Goal: Book appointment/travel/reservation

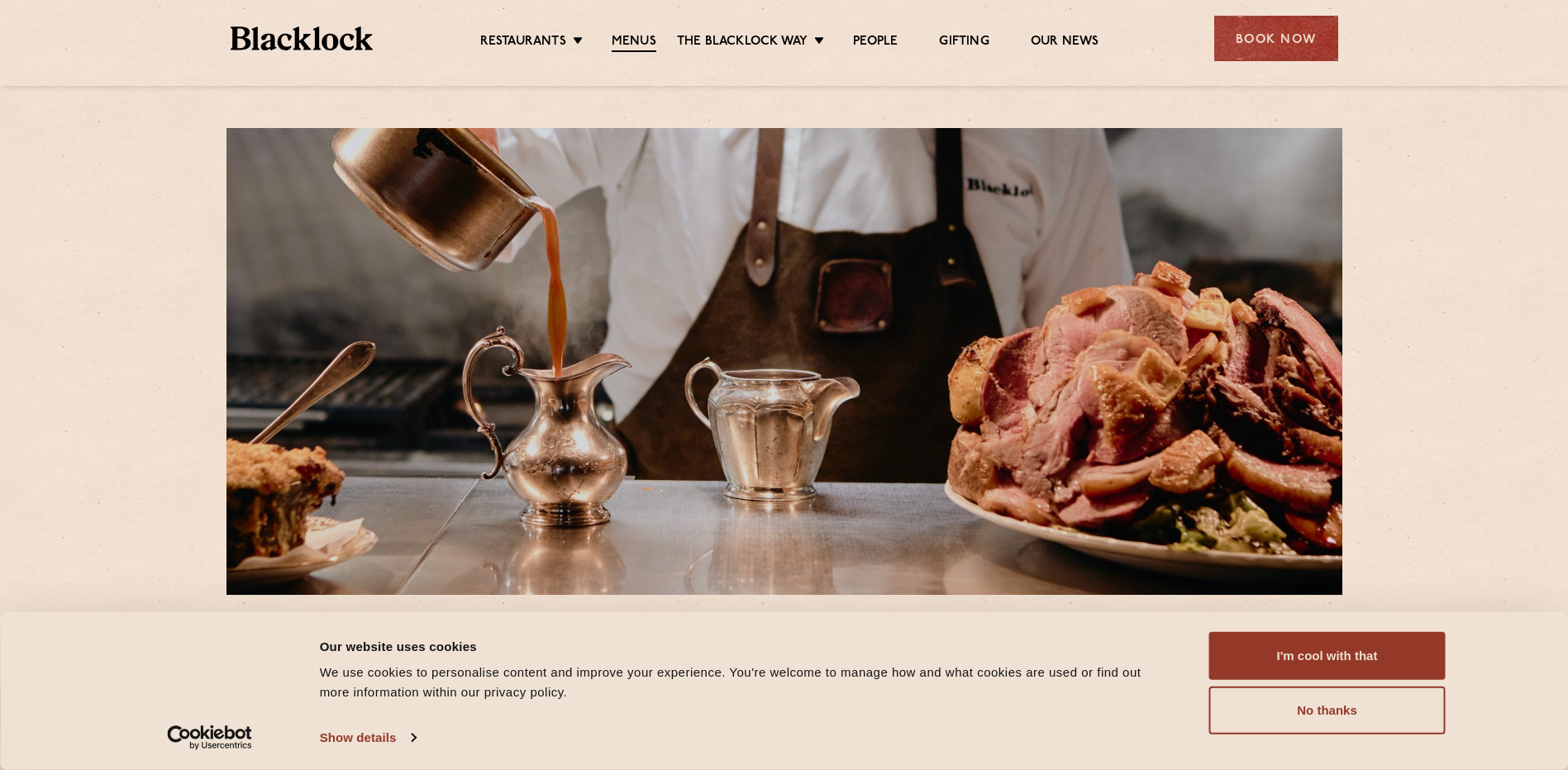
click at [1313, 672] on button "I'm cool with that" at bounding box center [1327, 655] width 236 height 48
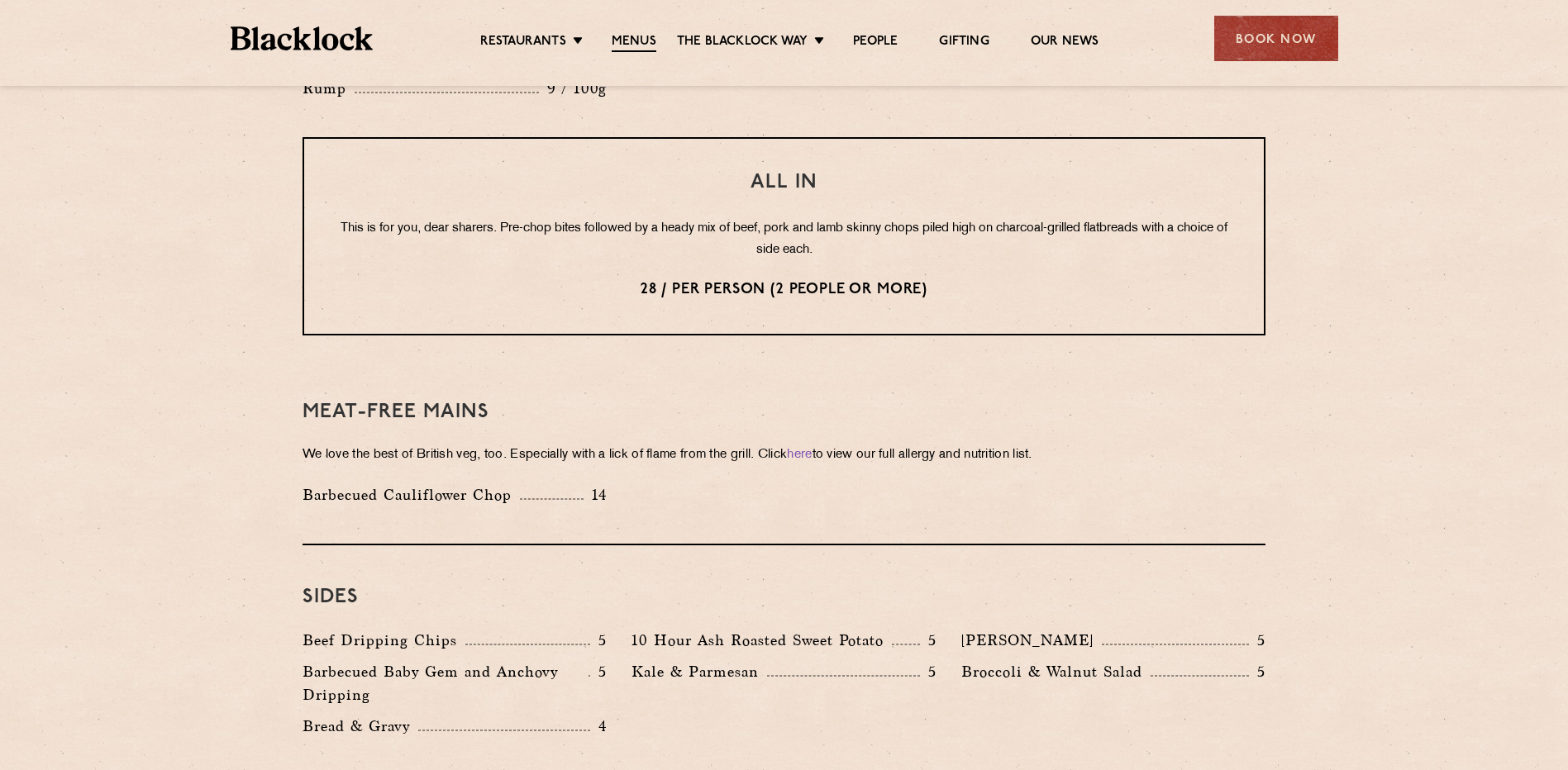
scroll to position [2043, 0]
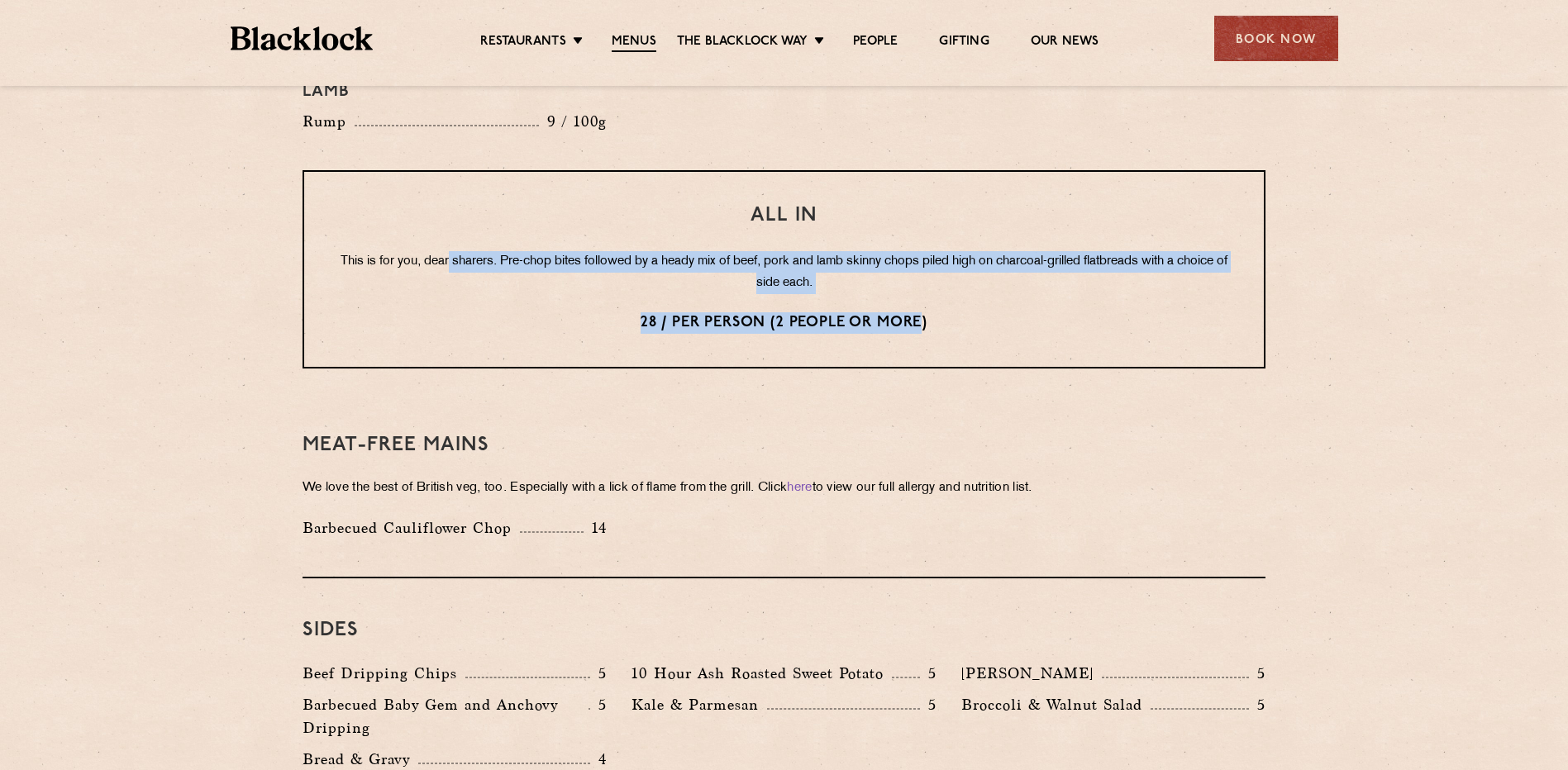
drag, startPoint x: 921, startPoint y: 274, endPoint x: 468, endPoint y: 199, distance: 459.2
click at [468, 199] on div "All In This is for you, dear sharers. Pre-chop bites followed by a heady mix of…" at bounding box center [784, 269] width 963 height 199
drag, startPoint x: 468, startPoint y: 199, endPoint x: 462, endPoint y: 255, distance: 56.3
click at [462, 255] on div "All In This is for you, dear sharers. Pre-chop bites followed by a heady mix of…" at bounding box center [784, 269] width 963 height 199
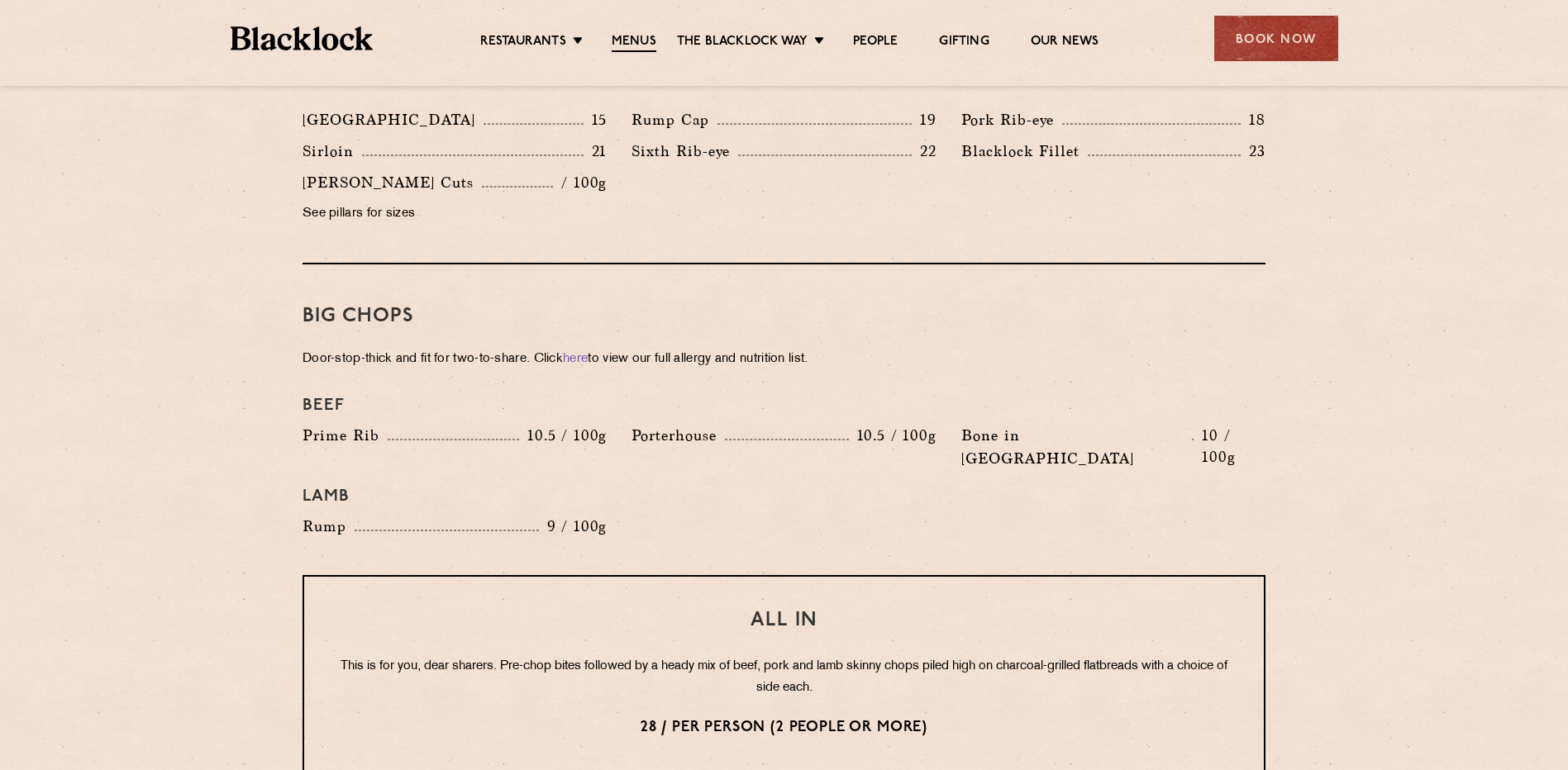
scroll to position [1630, 0]
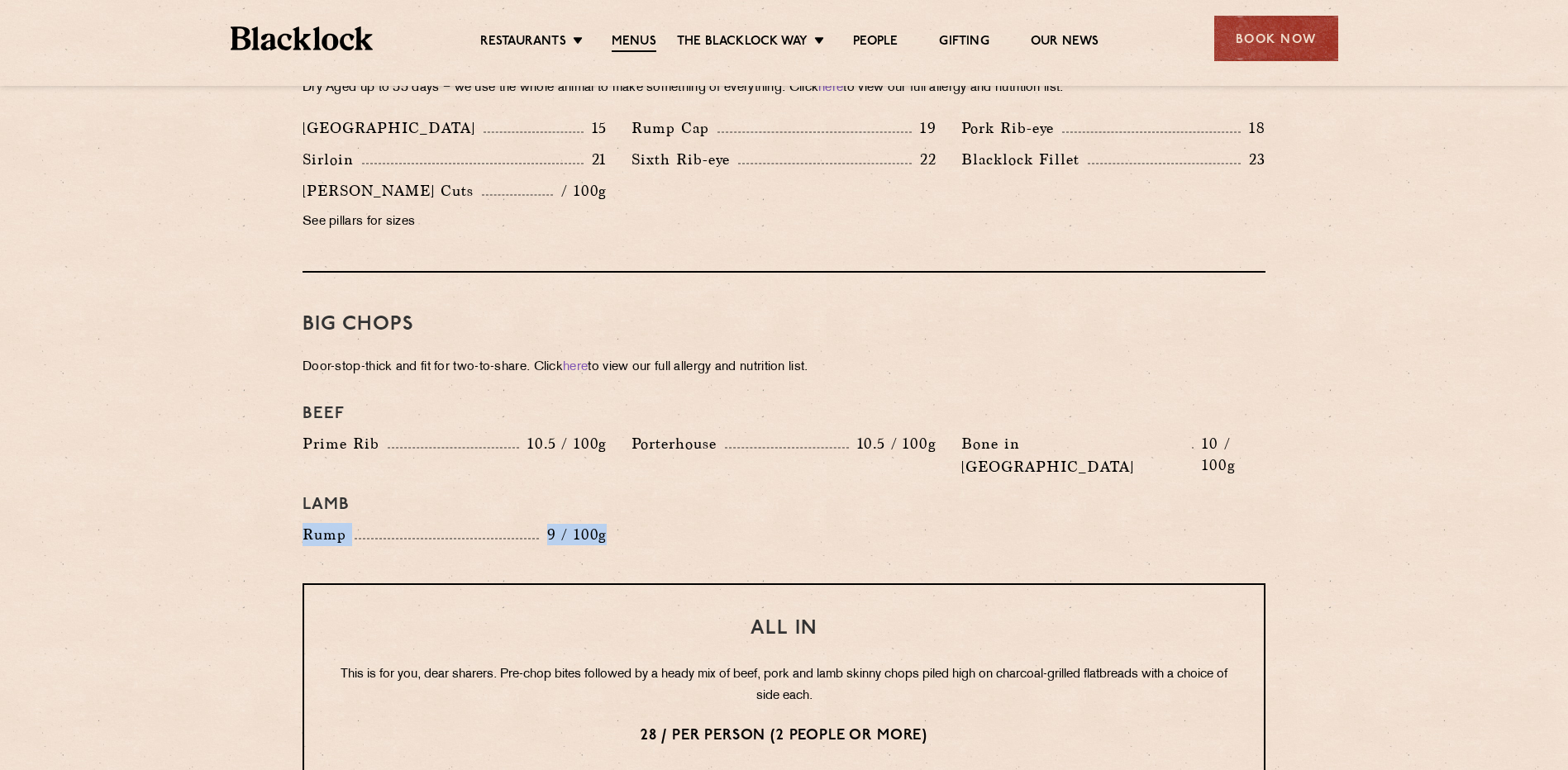
drag, startPoint x: 643, startPoint y: 486, endPoint x: 619, endPoint y: 491, distance: 24.5
click at [619, 491] on div "Beef Prime Rib 10.5 / 100g Porterhouse 10.5 / 100g Bone in Sirloin 10 / 100g La…" at bounding box center [784, 474] width 988 height 158
drag, startPoint x: 619, startPoint y: 491, endPoint x: 1062, endPoint y: 484, distance: 443.1
click at [840, 491] on div "Beef Prime Rib 10.5 / 100g Porterhouse 10.5 / 100g Bone in Sirloin 10 / 100g La…" at bounding box center [784, 474] width 988 height 158
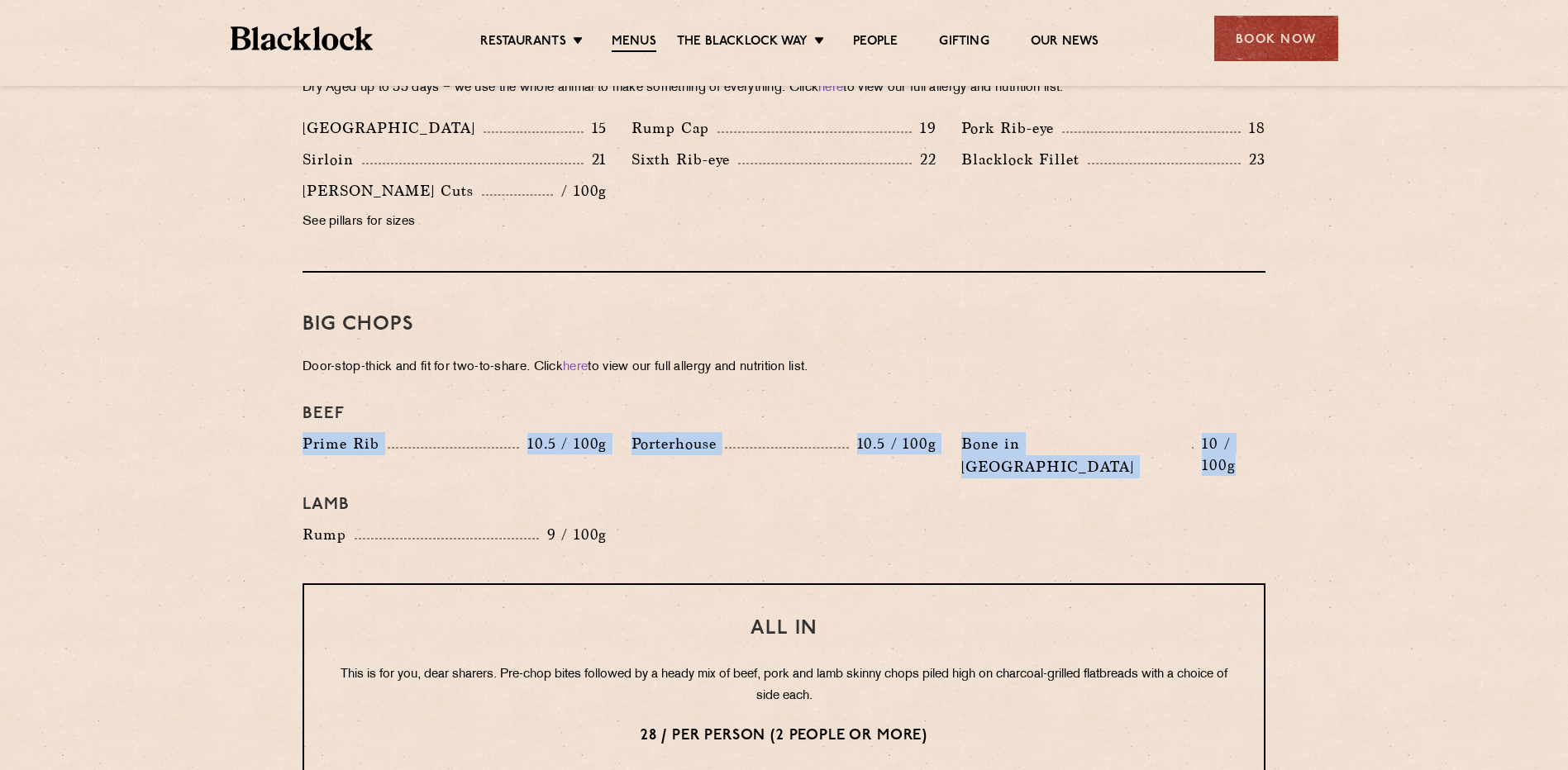
drag, startPoint x: 1289, startPoint y: 422, endPoint x: 294, endPoint y: 415, distance: 995.0
click at [294, 415] on section "Pre Chop Bites Blacklock Potted Meats & Kimchi 2 Egg & Anchovy 2 Cheese & Pickl…" at bounding box center [784, 388] width 1568 height 2377
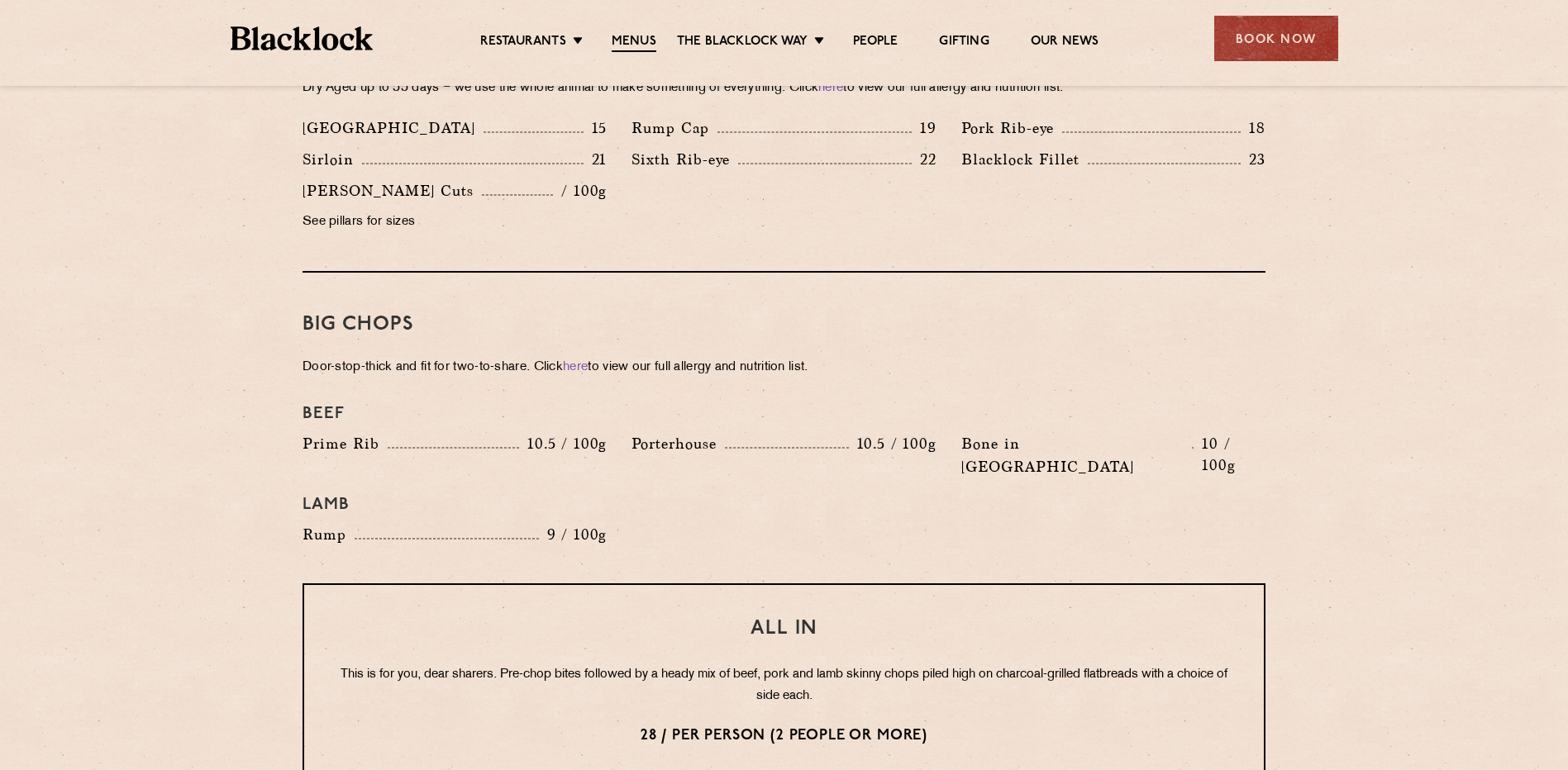
drag, startPoint x: 294, startPoint y: 415, endPoint x: 182, endPoint y: 402, distance: 112.8
click at [182, 402] on section "Pre Chop Bites Blacklock Potted Meats & Kimchi 2 Egg & Anchovy 2 Cheese & Pickl…" at bounding box center [784, 388] width 1568 height 2377
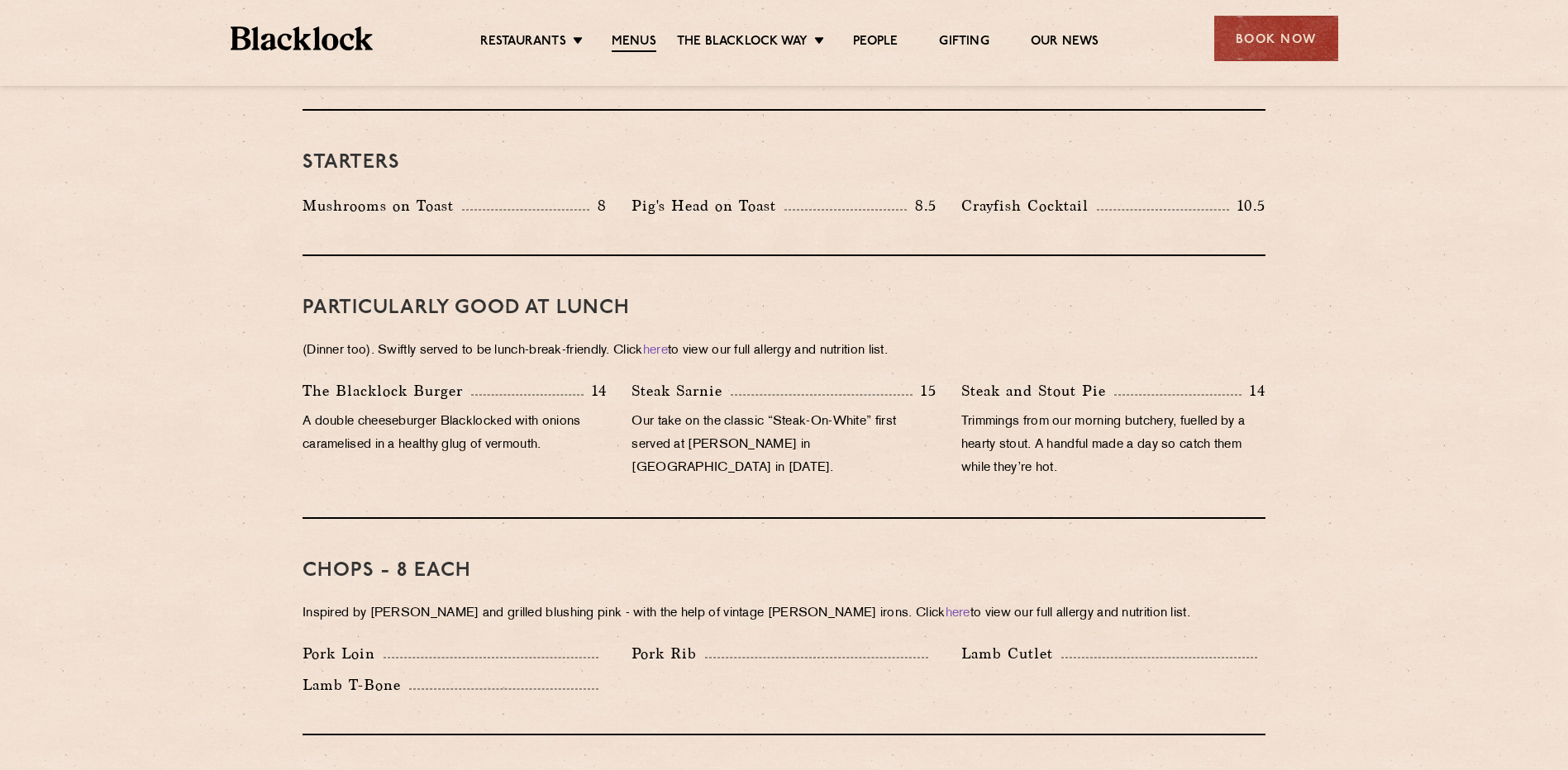
scroll to position [887, 0]
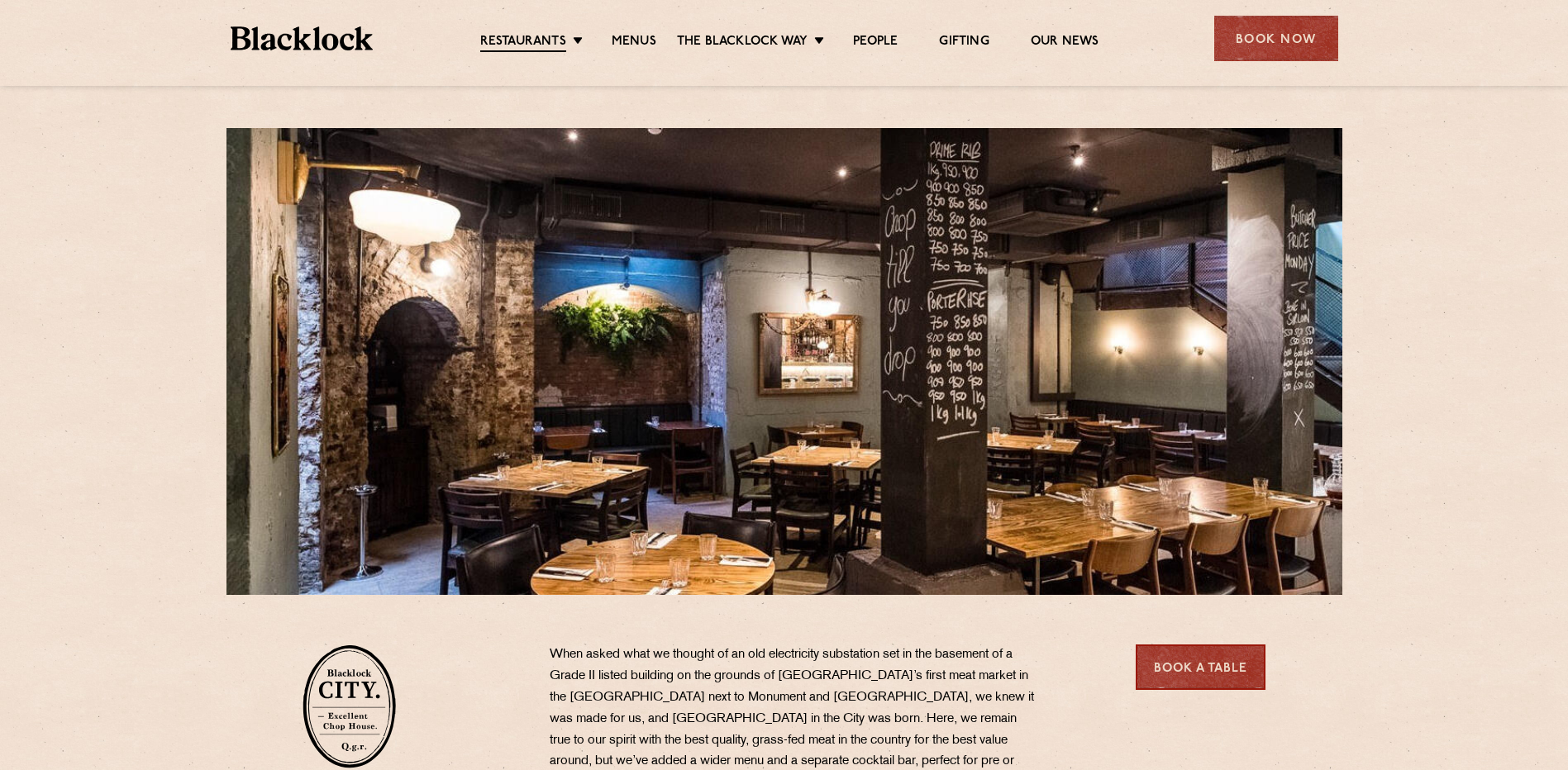
click at [1280, 38] on div "Book Now" at bounding box center [1276, 38] width 124 height 46
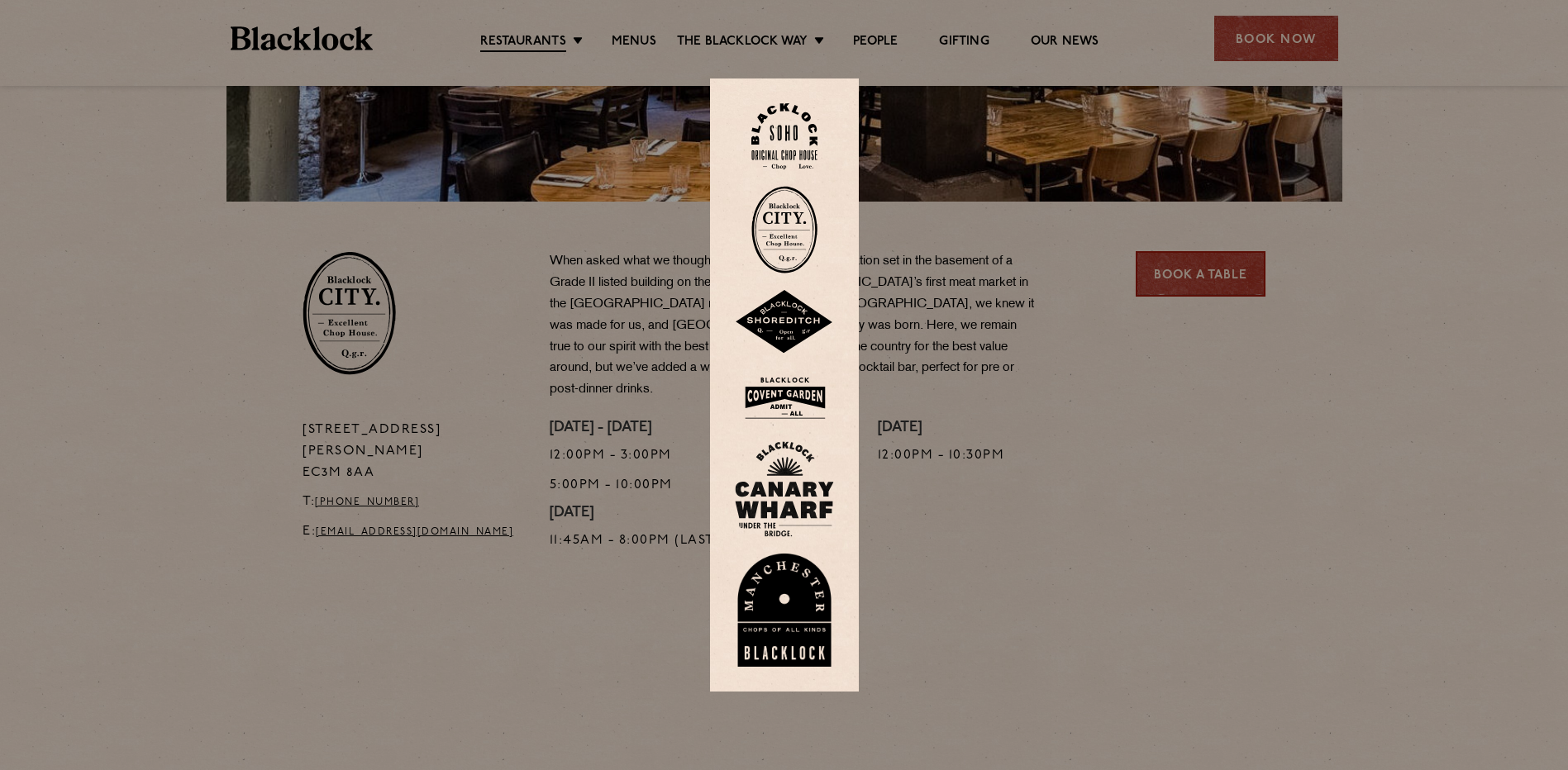
scroll to position [413, 0]
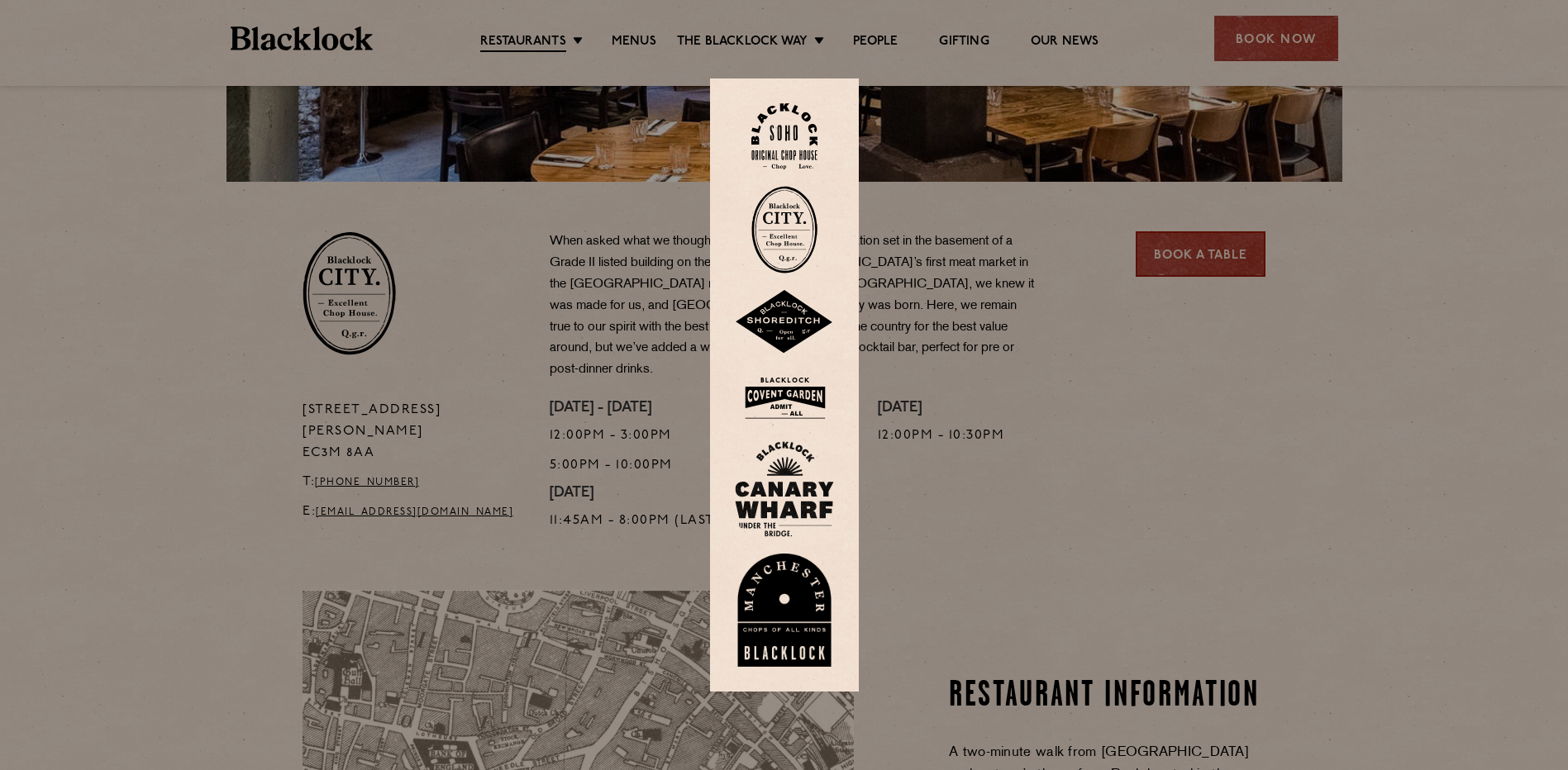
click at [1300, 44] on div at bounding box center [784, 385] width 1568 height 770
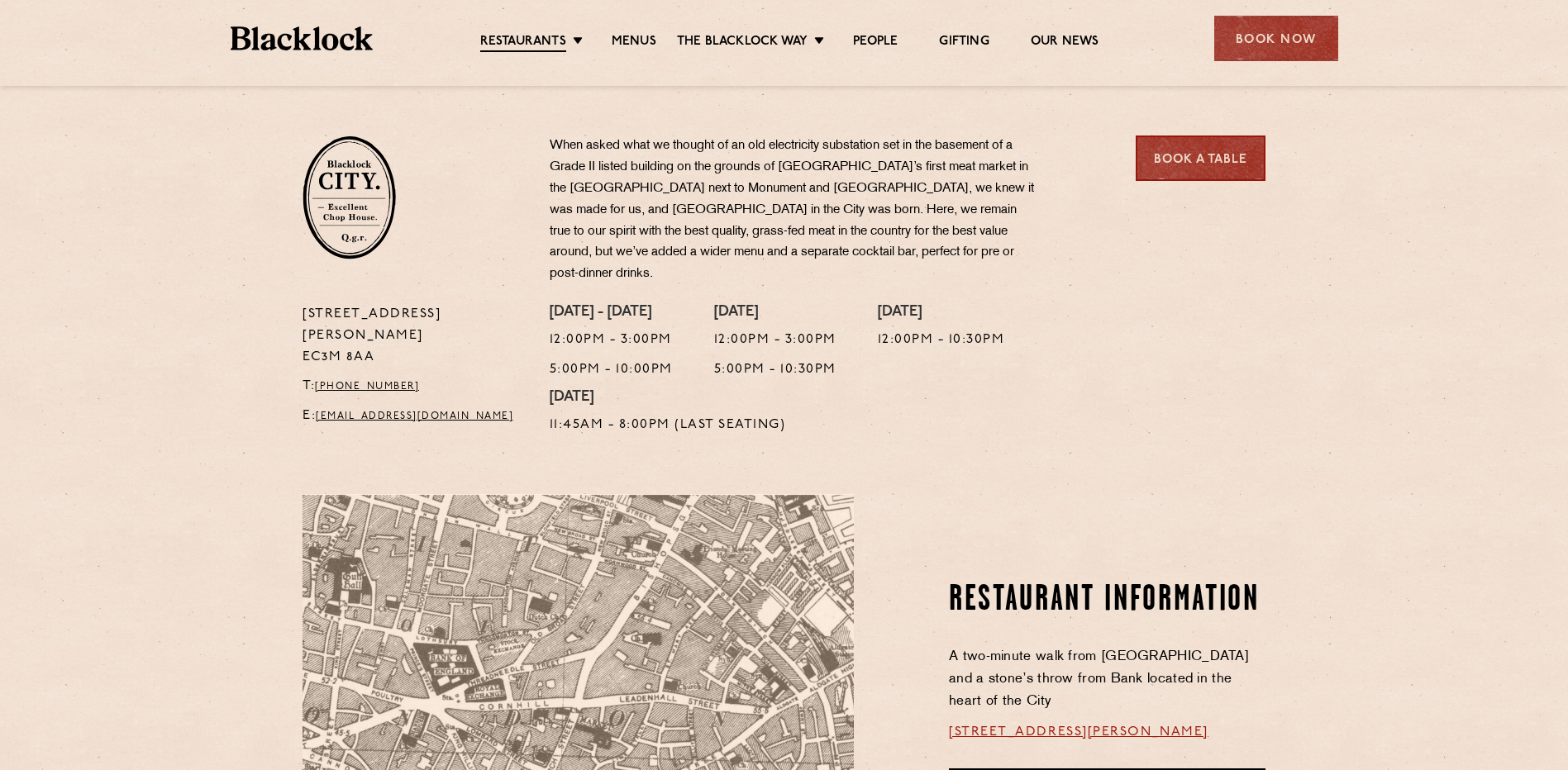
scroll to position [331, 0]
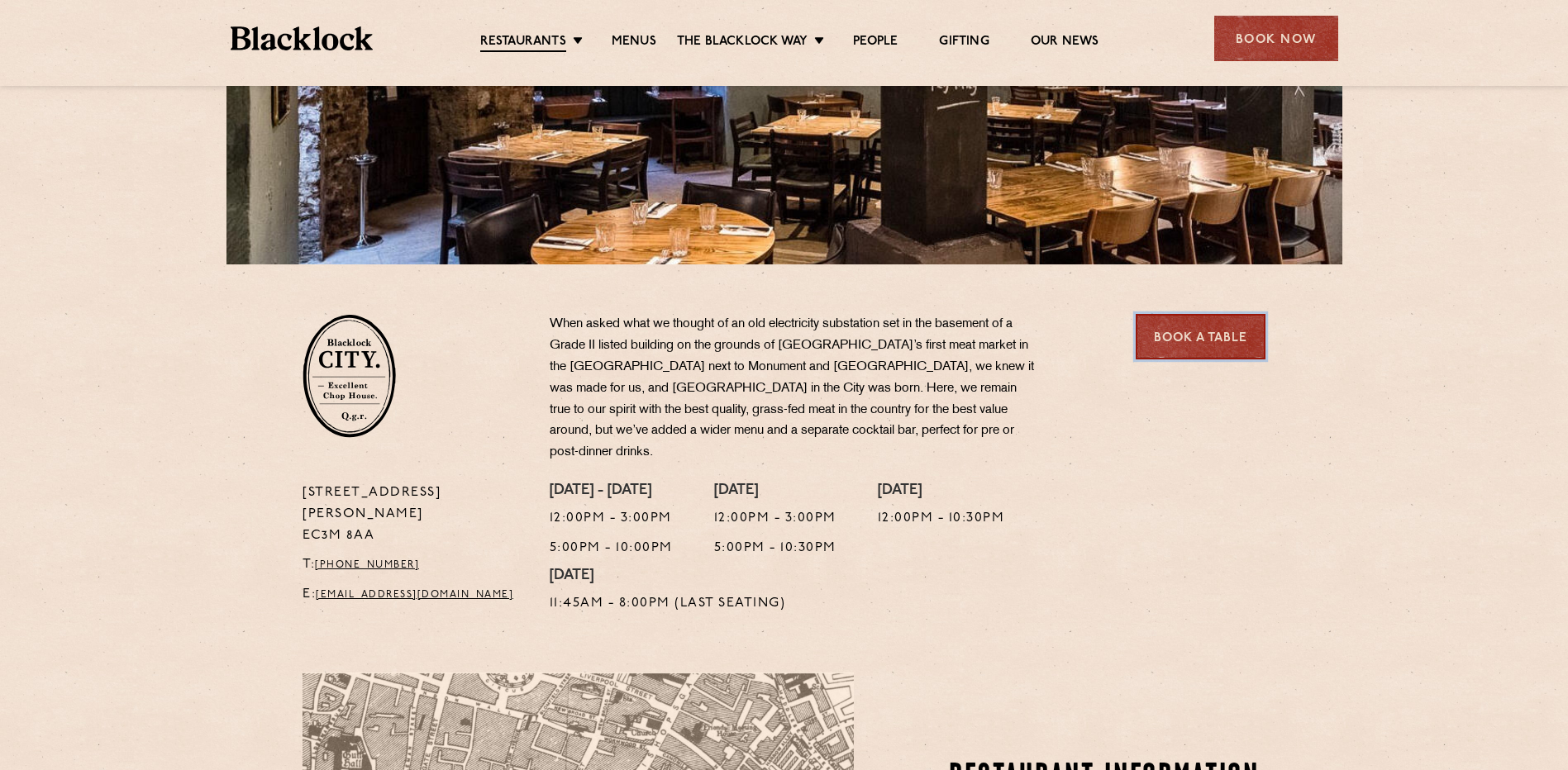
click at [1183, 337] on link "Book a Table" at bounding box center [1200, 337] width 130 height 46
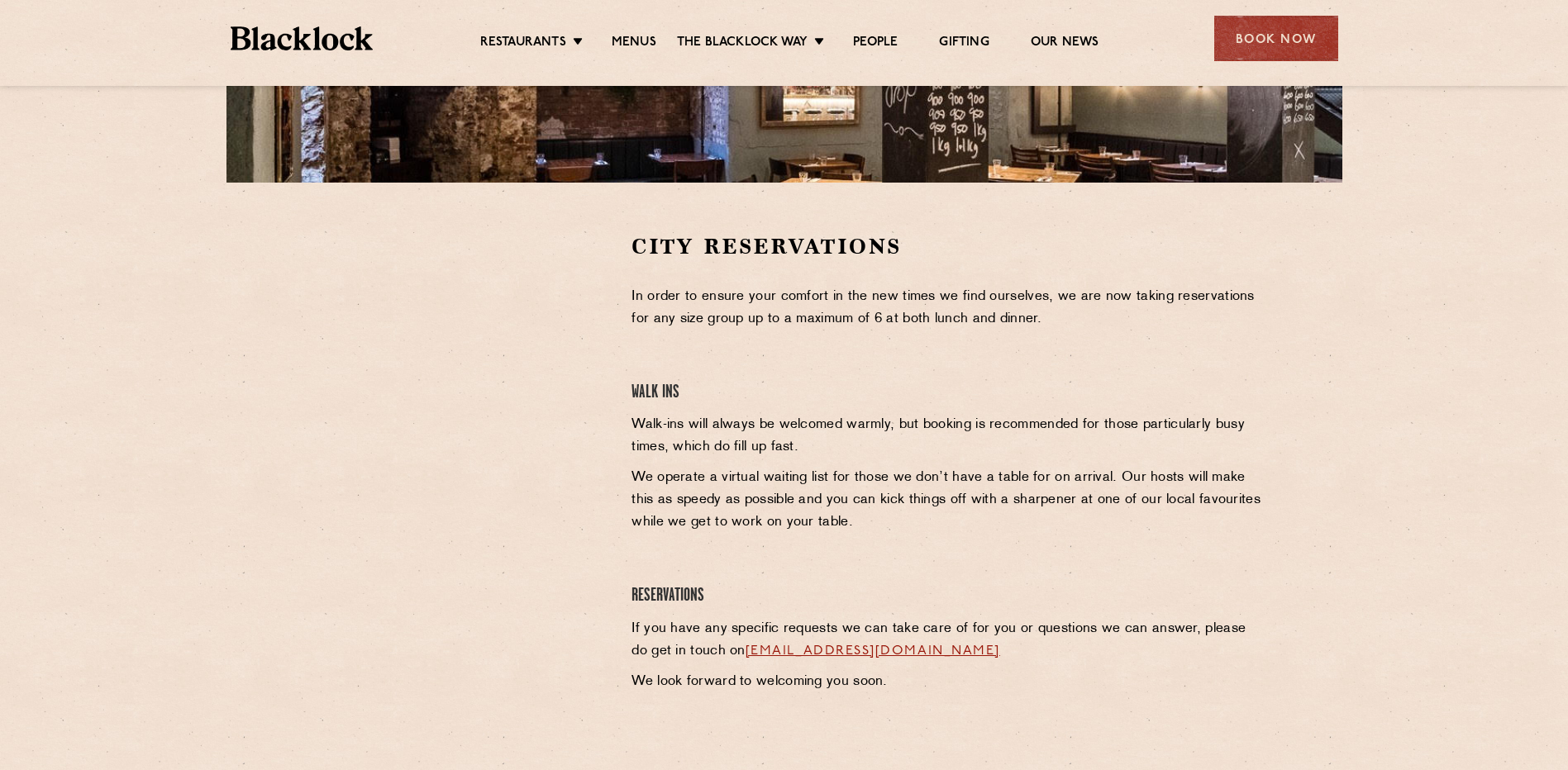
scroll to position [654, 0]
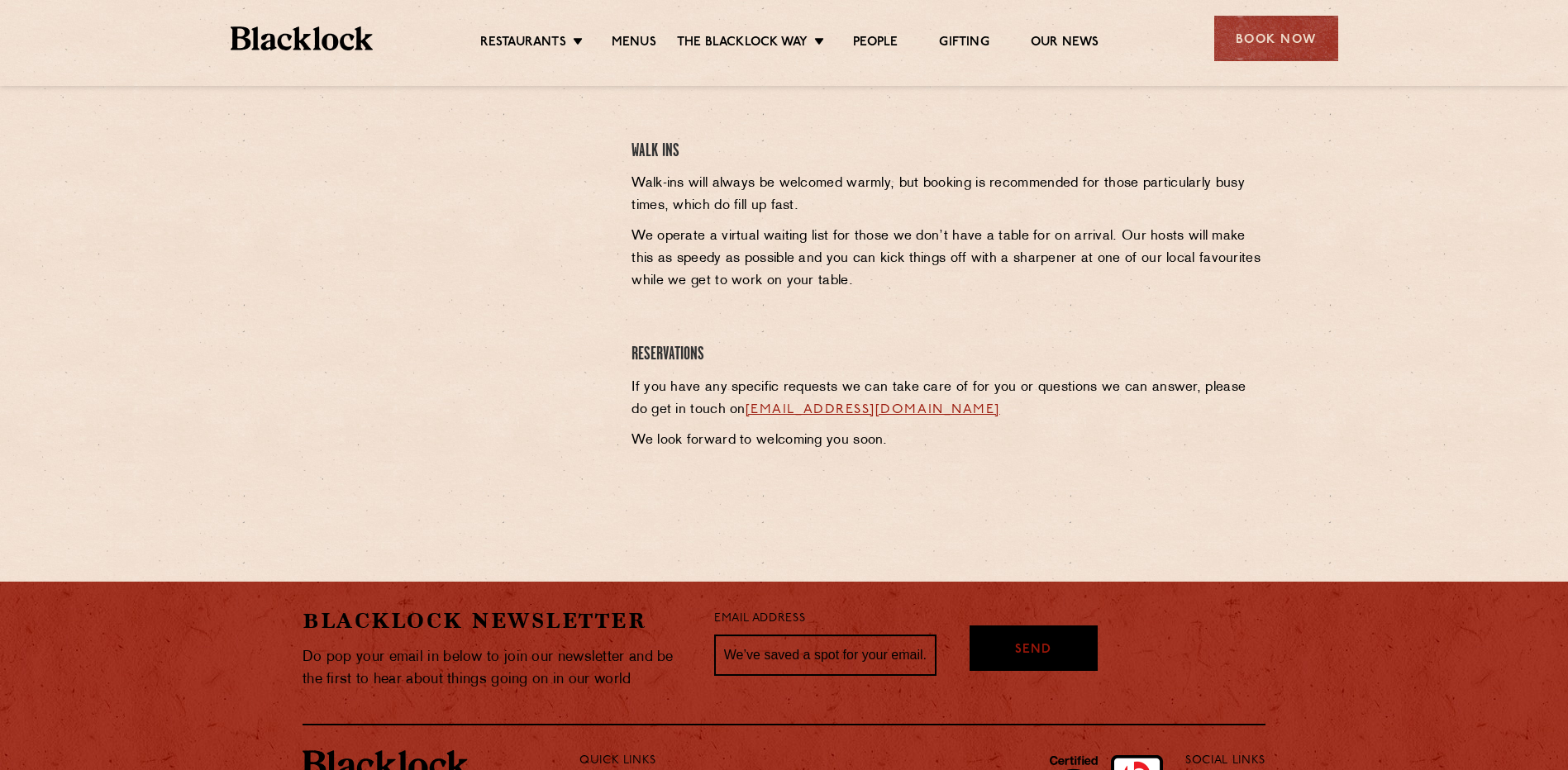
click at [806, 409] on link "cityreservations@theblacklock.com" at bounding box center [872, 410] width 255 height 13
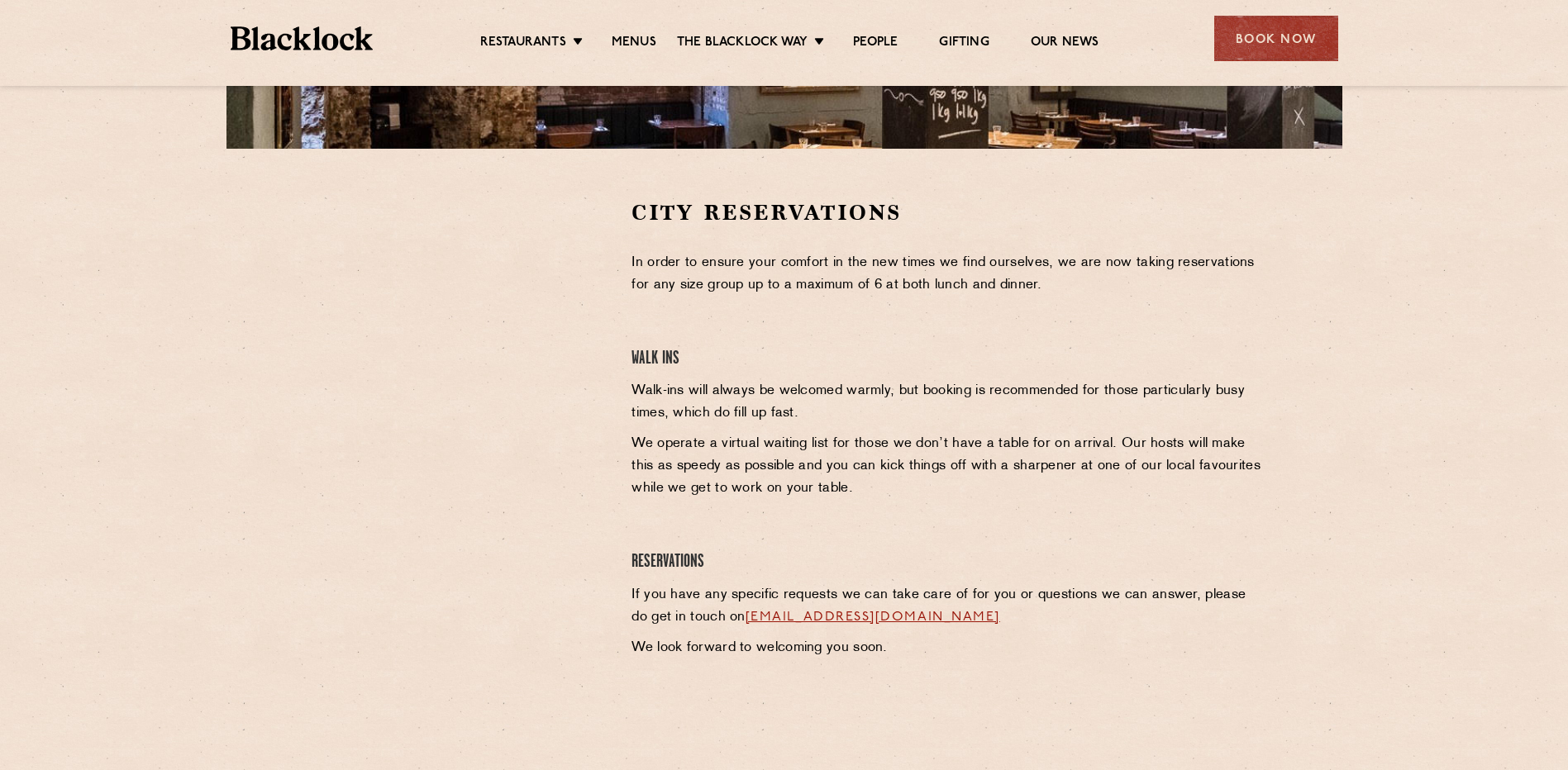
scroll to position [488, 0]
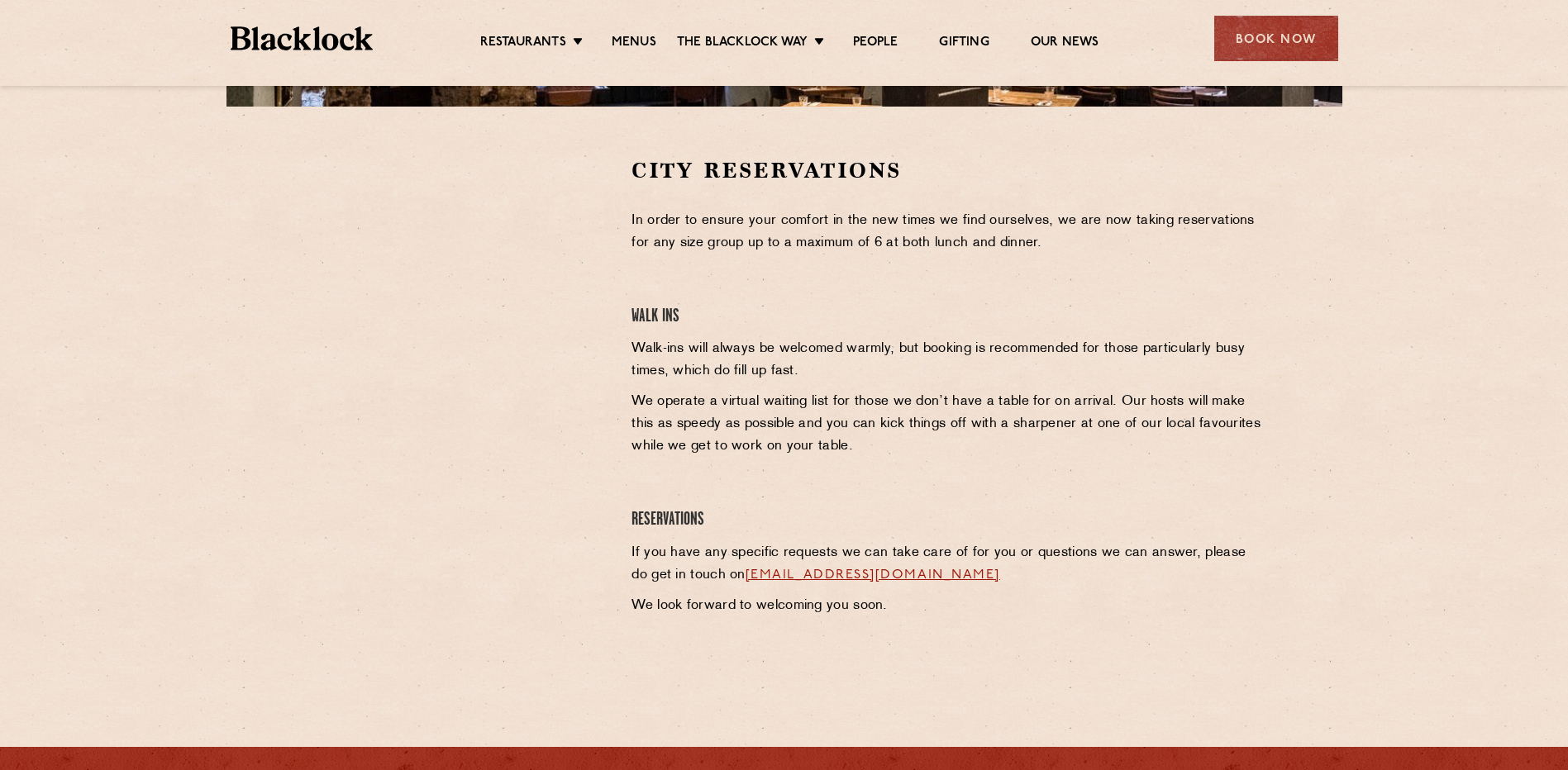
click at [874, 573] on link "cityreservations@theblacklock.com" at bounding box center [872, 574] width 255 height 13
drag, startPoint x: 1028, startPoint y: 577, endPoint x: 728, endPoint y: 578, distance: 300.0
click at [728, 578] on p "If you have any specific requests we can take care of for you or questions we c…" at bounding box center [948, 564] width 634 height 45
